Goal: Task Accomplishment & Management: Use online tool/utility

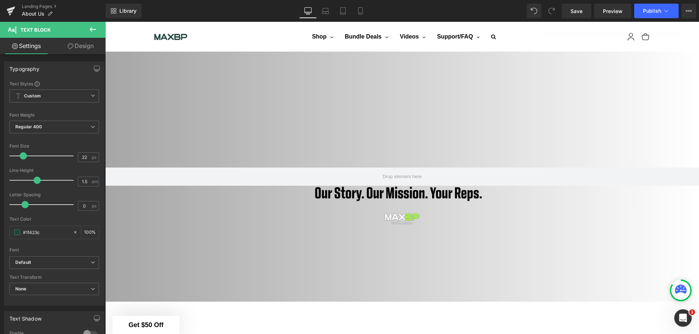
click at [618, 13] on span "Preview" at bounding box center [613, 11] width 20 height 8
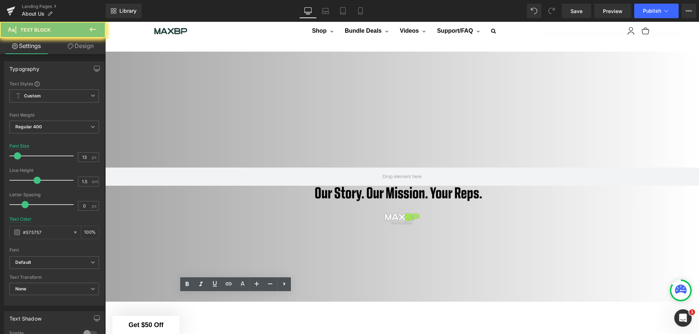
drag, startPoint x: 258, startPoint y: 299, endPoint x: 191, endPoint y: 298, distance: 66.2
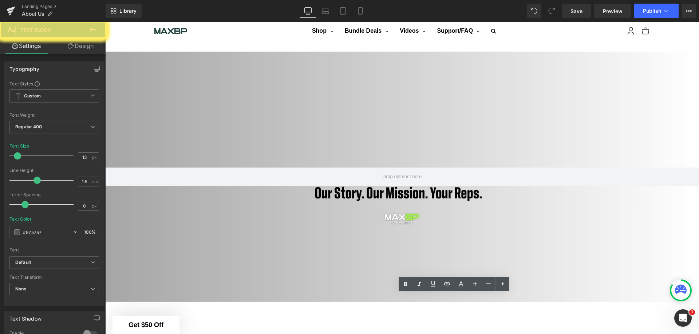
drag, startPoint x: 431, startPoint y: 299, endPoint x: 477, endPoint y: 298, distance: 46.2
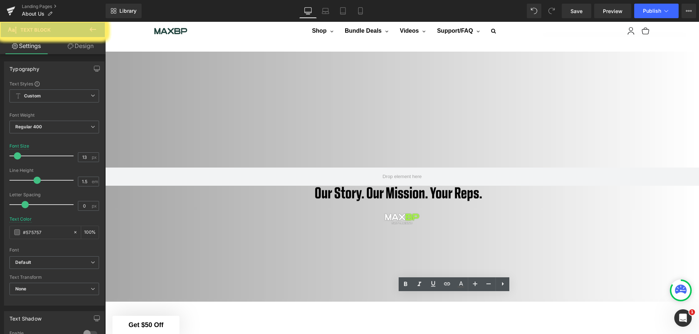
drag, startPoint x: 564, startPoint y: 297, endPoint x: 544, endPoint y: 297, distance: 20.0
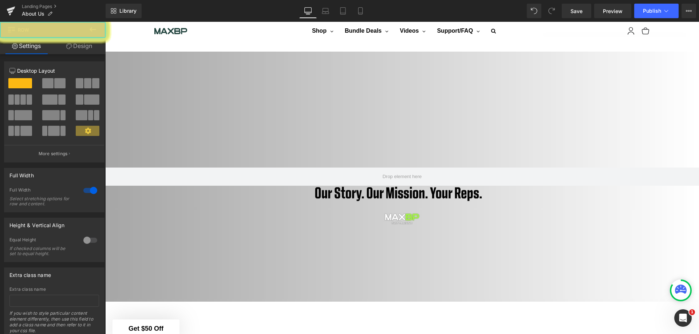
drag, startPoint x: 585, startPoint y: 12, endPoint x: 550, endPoint y: 133, distance: 125.9
click at [585, 12] on link "Save" at bounding box center [576, 11] width 29 height 15
